Goal: Information Seeking & Learning: Learn about a topic

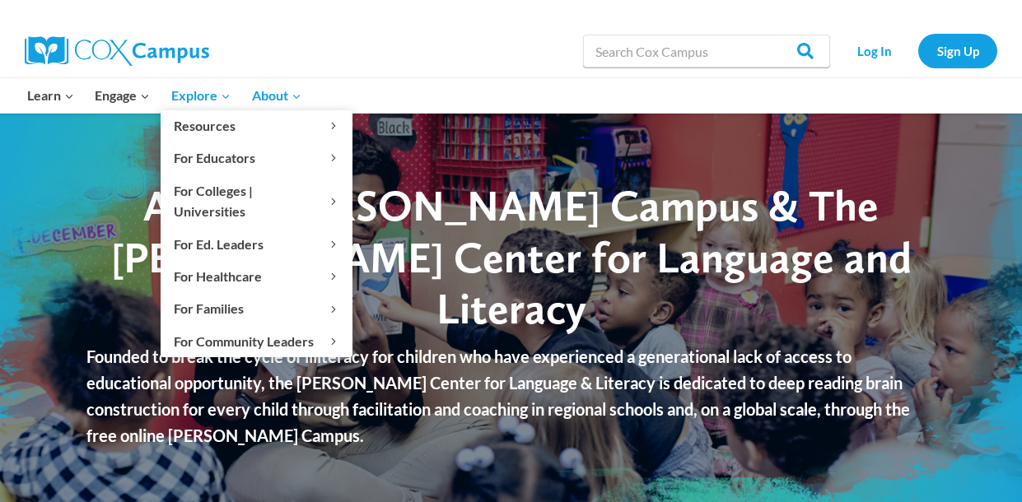
click at [226, 99] on icon "Expand" at bounding box center [226, 97] width 12 height 12
click at [225, 96] on icon "Expand" at bounding box center [226, 97] width 12 height 12
click at [228, 97] on icon "Expand" at bounding box center [226, 97] width 12 height 12
click at [225, 96] on icon "Expand" at bounding box center [226, 97] width 12 height 12
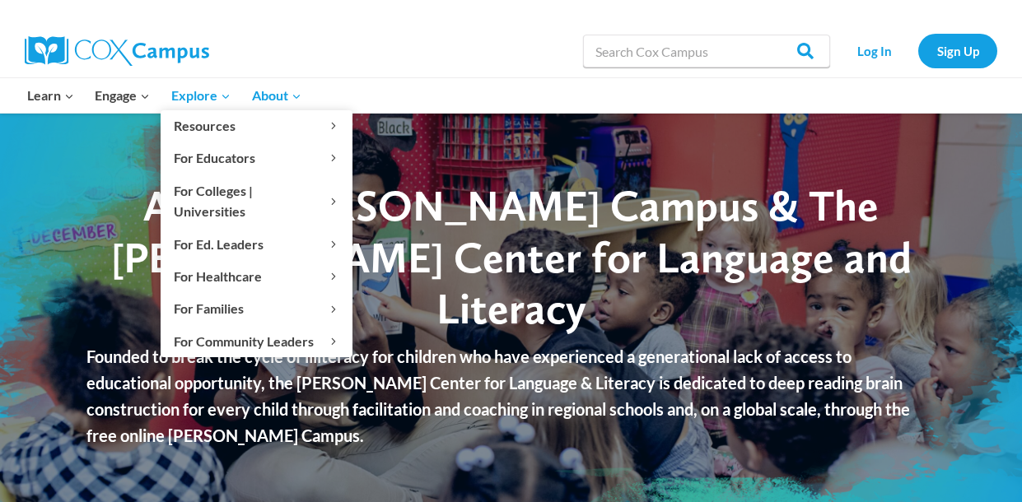
click at [214, 99] on span "Explore Expand" at bounding box center [200, 95] width 59 height 21
click at [232, 97] on link "Explore Expand" at bounding box center [201, 95] width 81 height 35
click at [232, 98] on link "Explore Expand" at bounding box center [201, 95] width 81 height 35
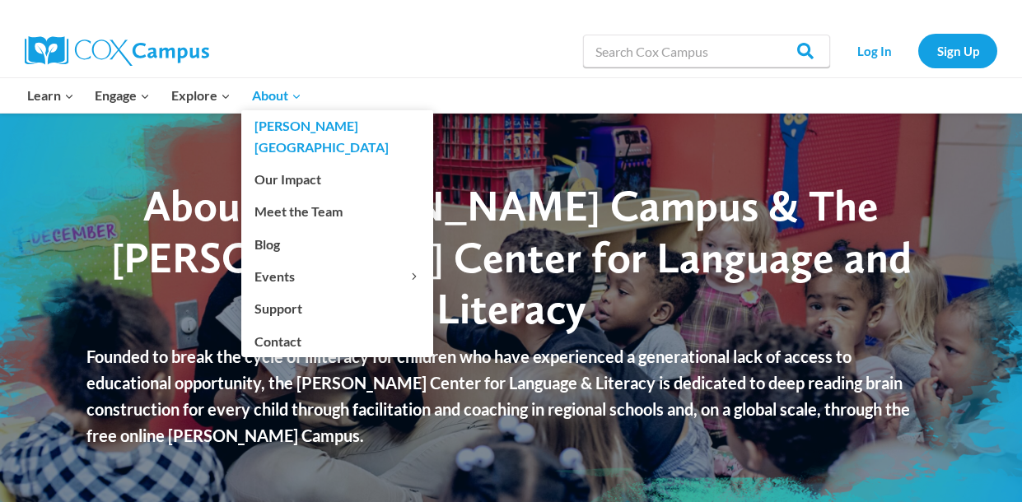
click at [243, 103] on link "About Expand" at bounding box center [276, 95] width 71 height 35
click at [244, 102] on link "About Expand" at bounding box center [276, 95] width 71 height 35
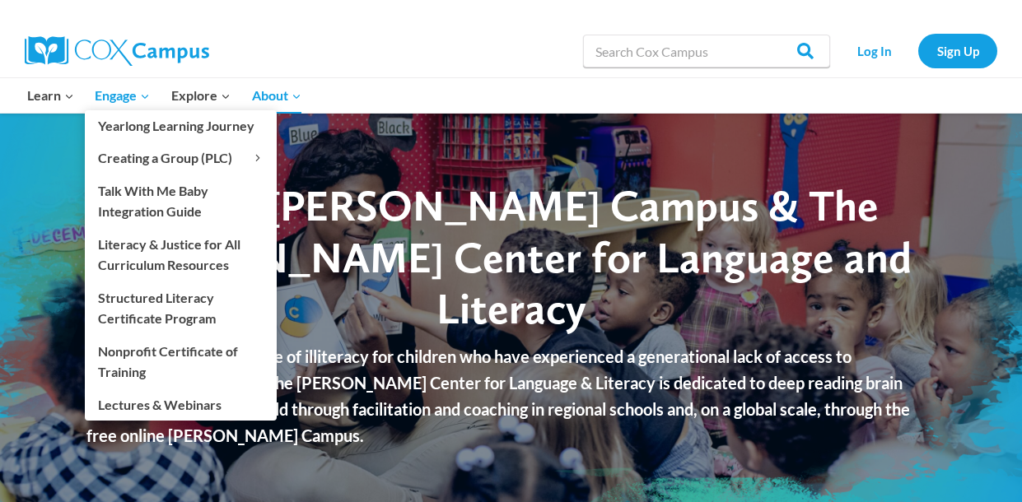
click at [146, 96] on icon "Expand" at bounding box center [145, 97] width 12 height 12
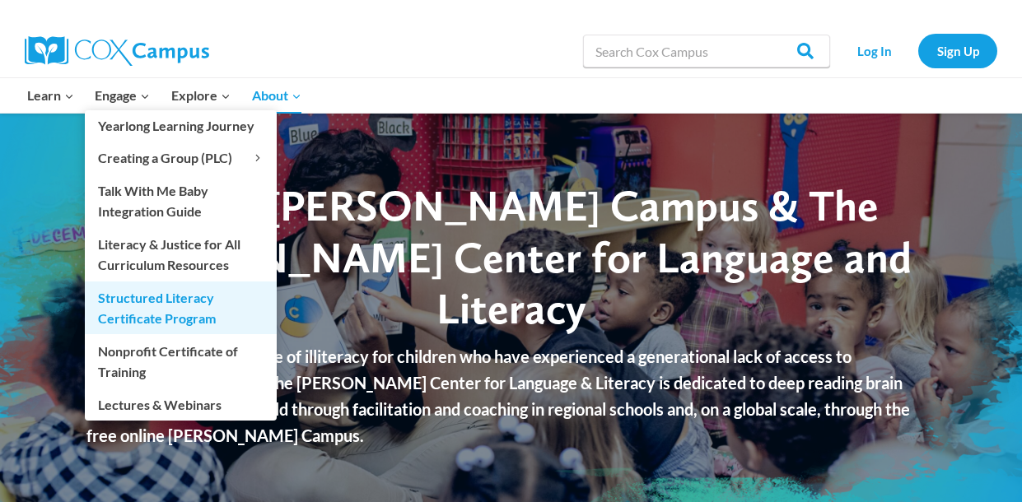
click at [178, 304] on link "Structured Literacy Certificate Program" at bounding box center [181, 308] width 192 height 53
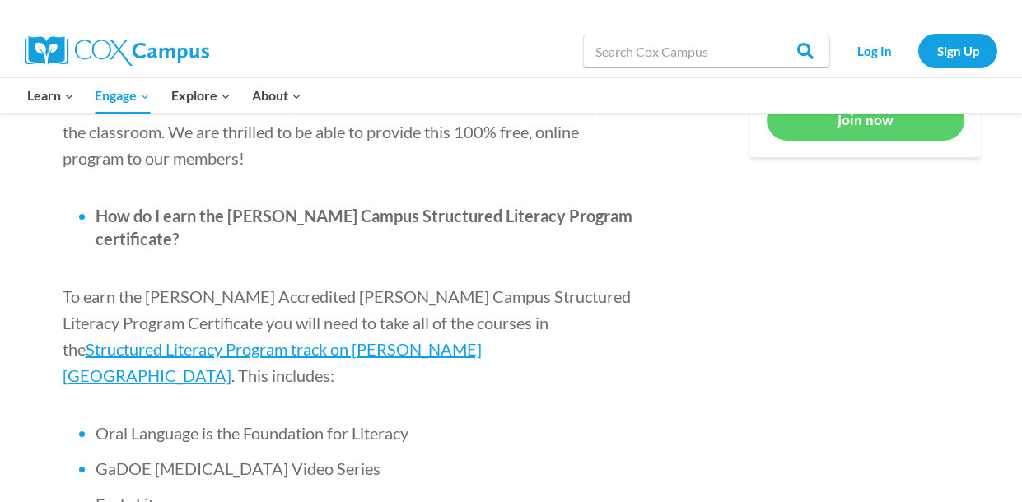
scroll to position [960, 0]
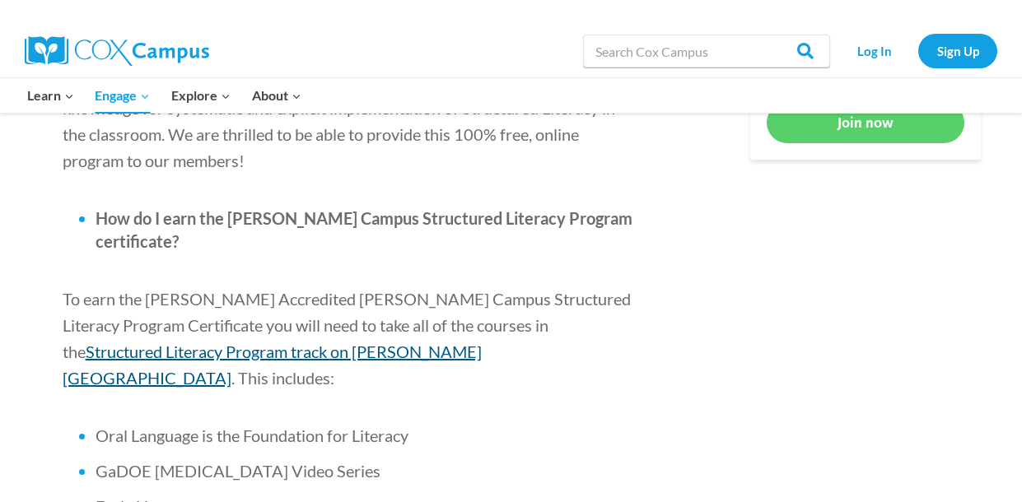
click at [482, 342] on span "Structured Literacy Program track on Cox Campus" at bounding box center [272, 365] width 419 height 46
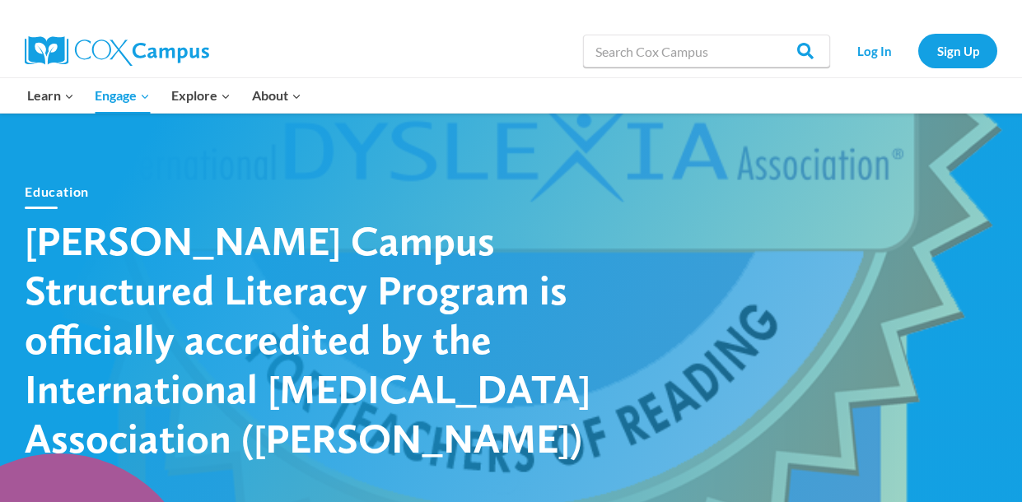
scroll to position [0, 0]
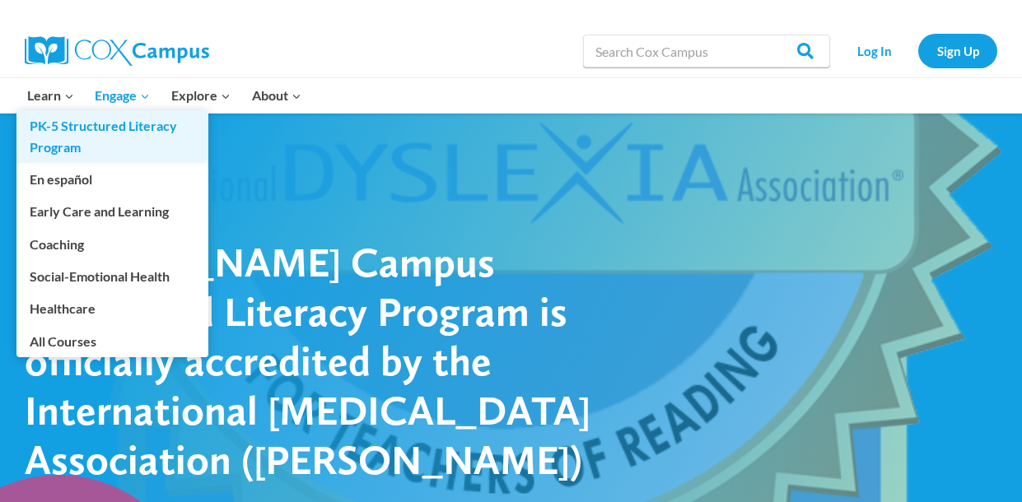
click at [66, 112] on link "PK-5 Structured Literacy Program" at bounding box center [112, 136] width 192 height 53
